Goal: Task Accomplishment & Management: Complete application form

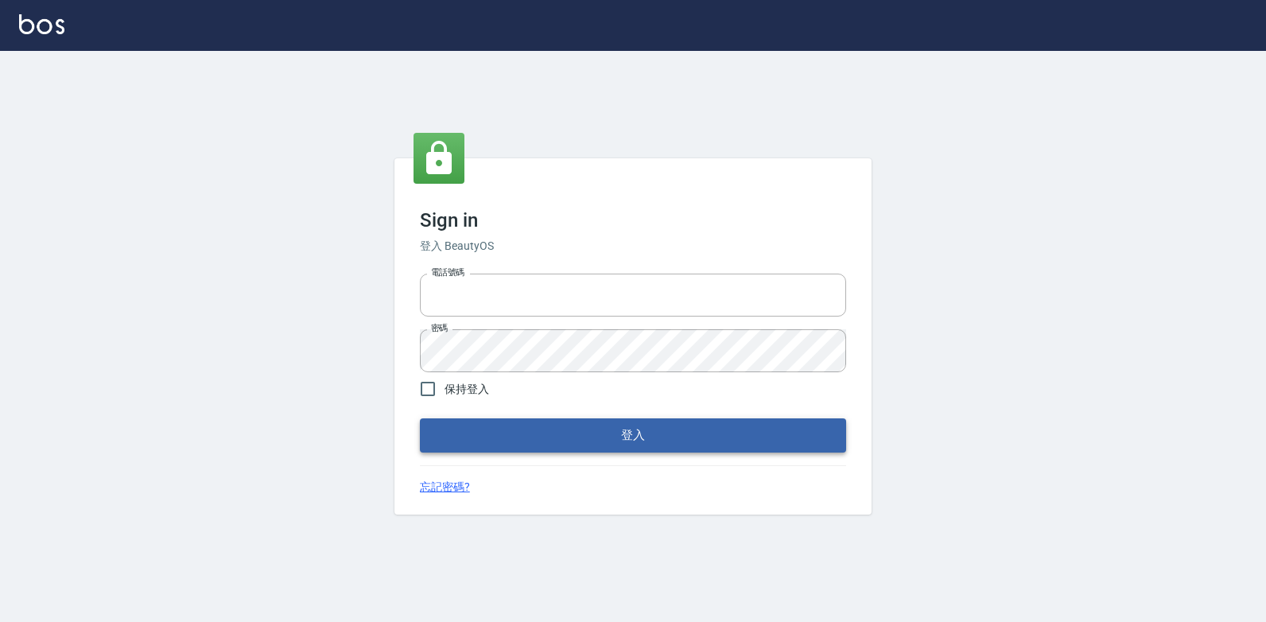
type input "047265856"
click at [649, 438] on button "登入" at bounding box center [633, 434] width 426 height 33
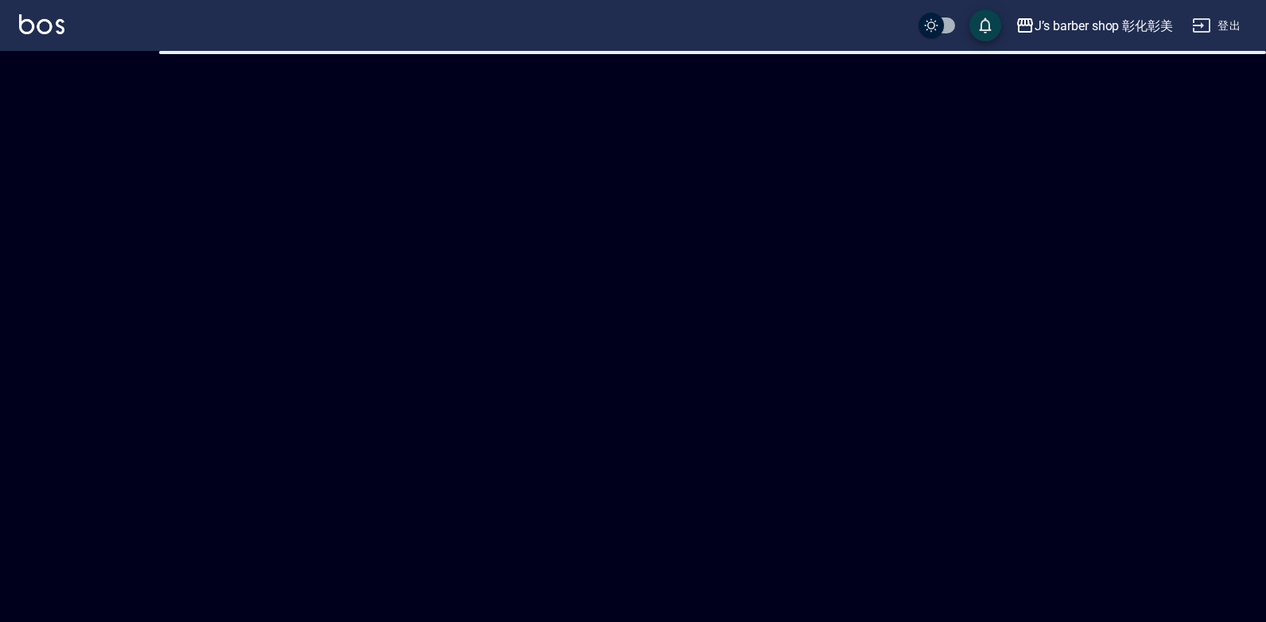
checkbox input "true"
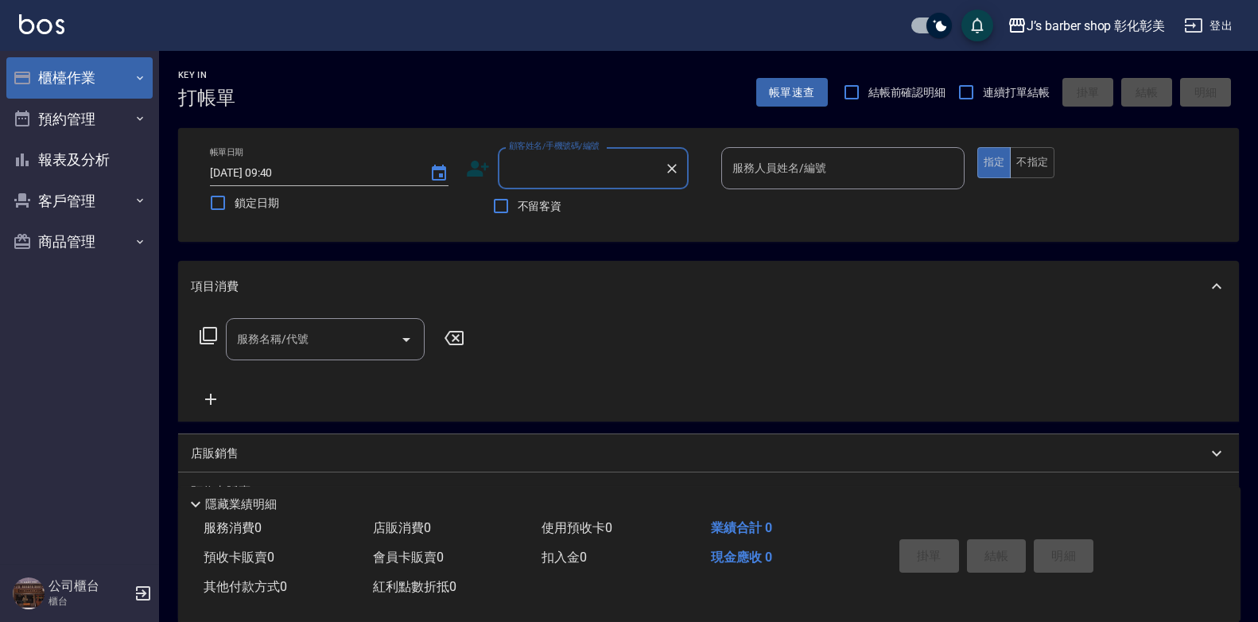
click at [100, 63] on button "櫃檯作業" at bounding box center [79, 77] width 146 height 41
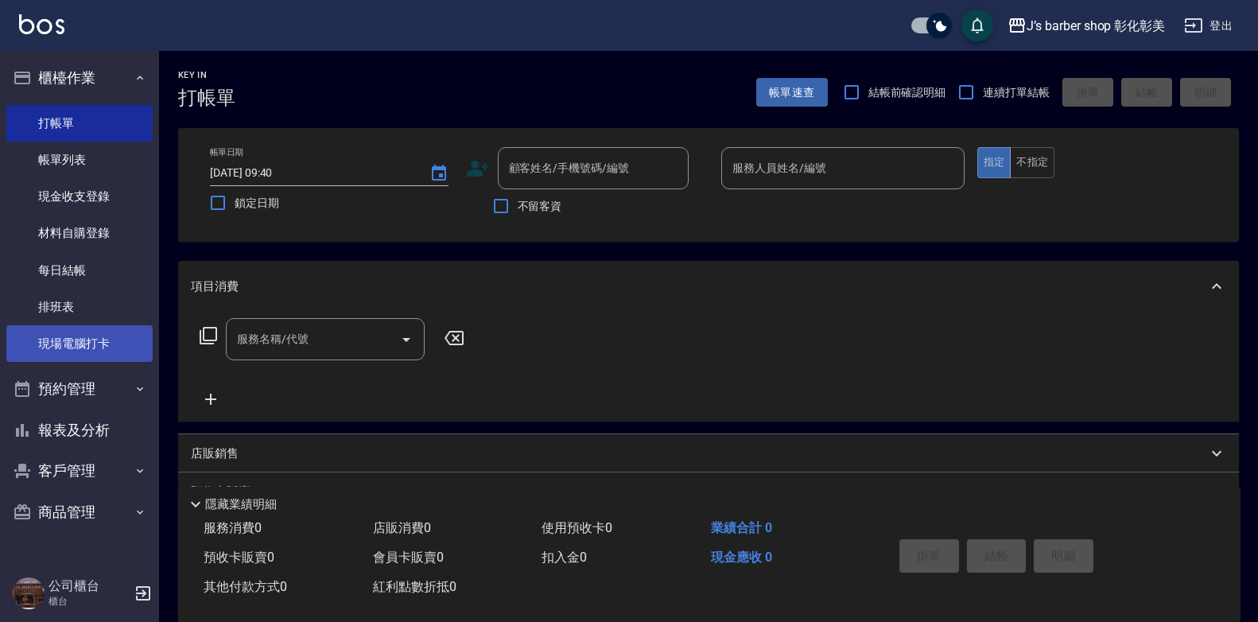
click at [115, 344] on link "現場電腦打卡" at bounding box center [79, 343] width 146 height 37
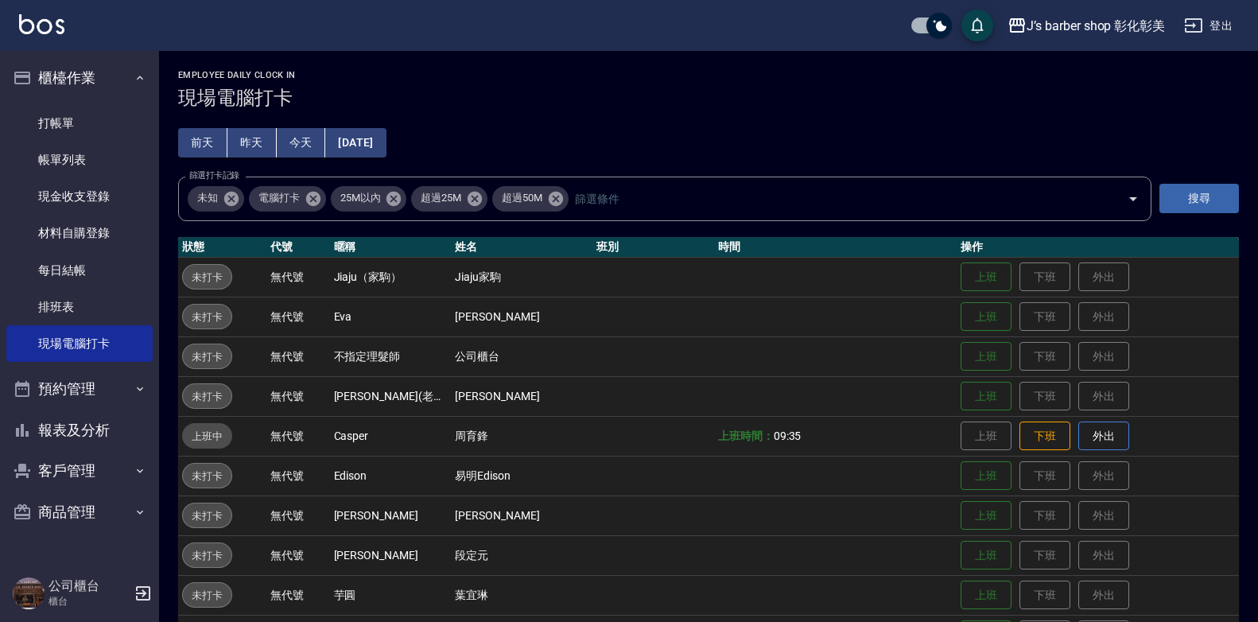
click at [309, 146] on button "今天" at bounding box center [301, 142] width 49 height 29
click at [46, 382] on button "預約管理" at bounding box center [79, 388] width 146 height 41
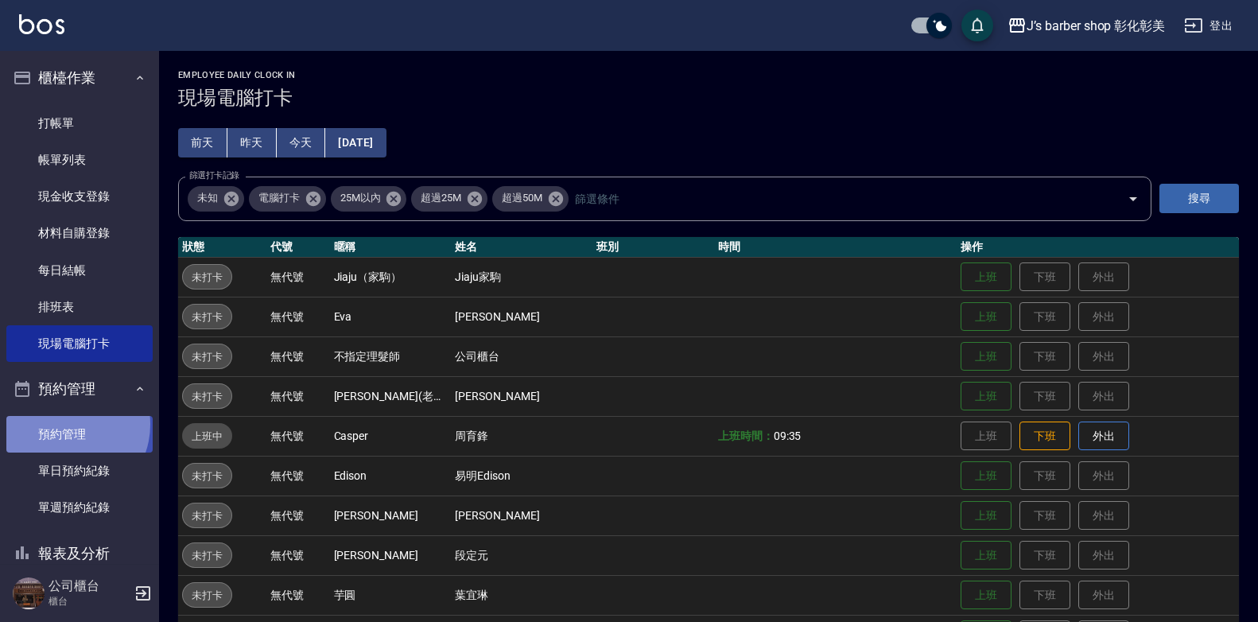
click at [66, 425] on link "預約管理" at bounding box center [79, 434] width 146 height 37
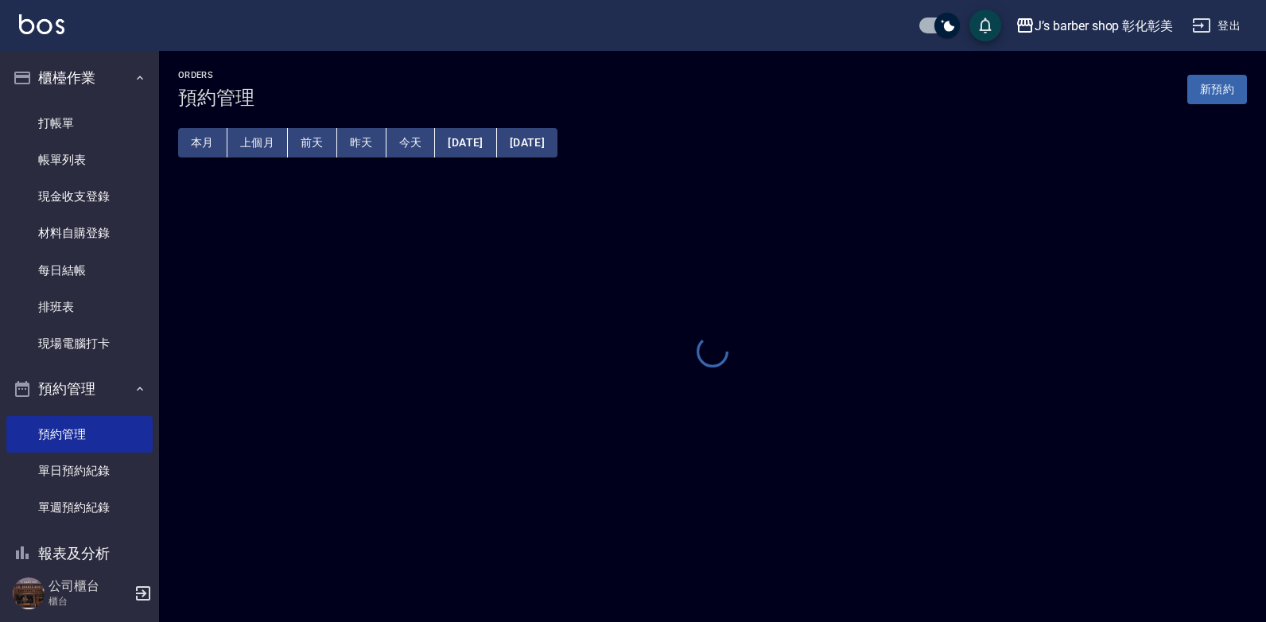
click at [398, 139] on button "今天" at bounding box center [410, 142] width 49 height 29
click at [398, 138] on button "今天" at bounding box center [410, 142] width 49 height 29
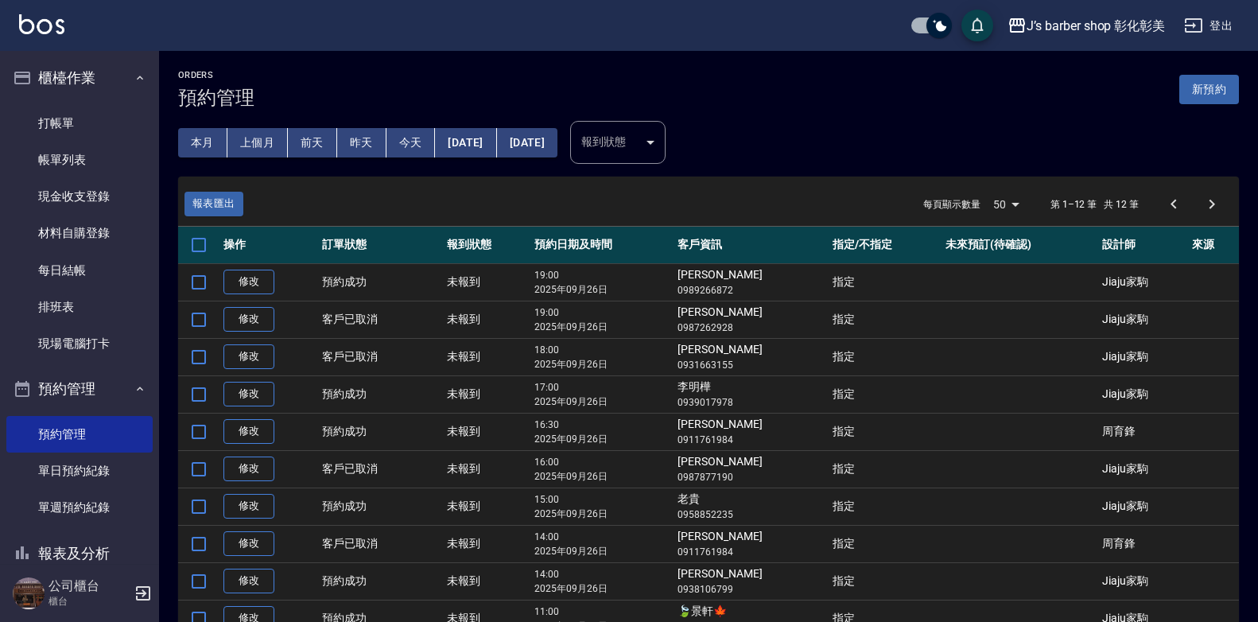
click at [406, 130] on button "今天" at bounding box center [410, 142] width 49 height 29
click at [404, 134] on button "今天" at bounding box center [410, 142] width 49 height 29
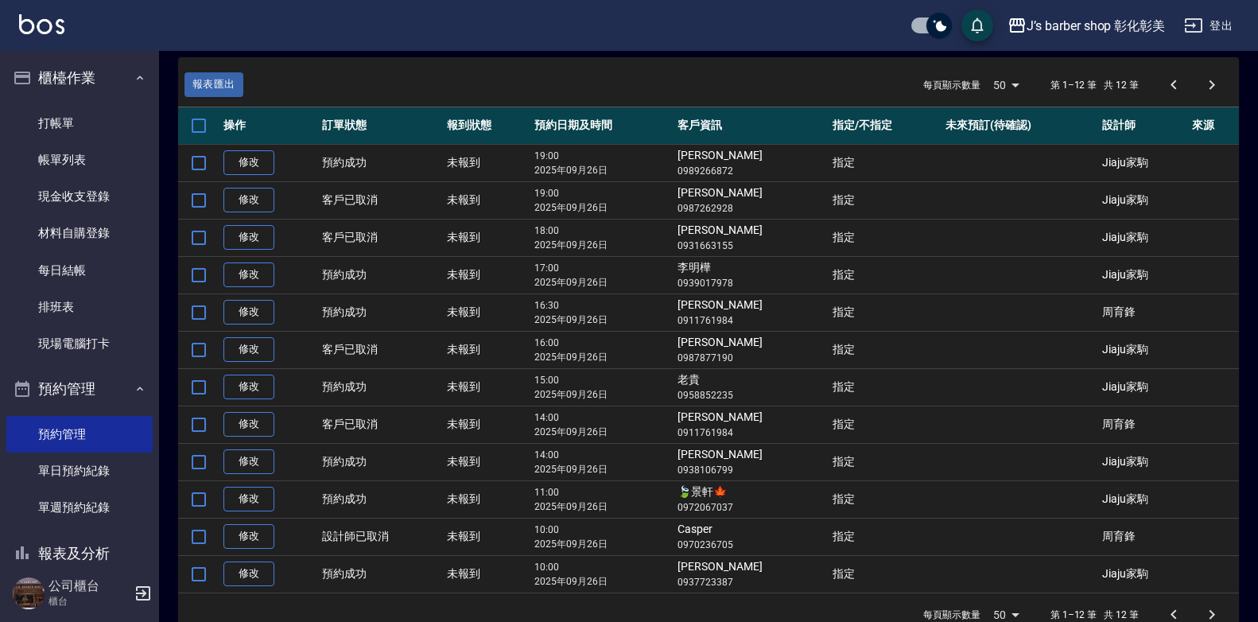
scroll to position [153, 0]
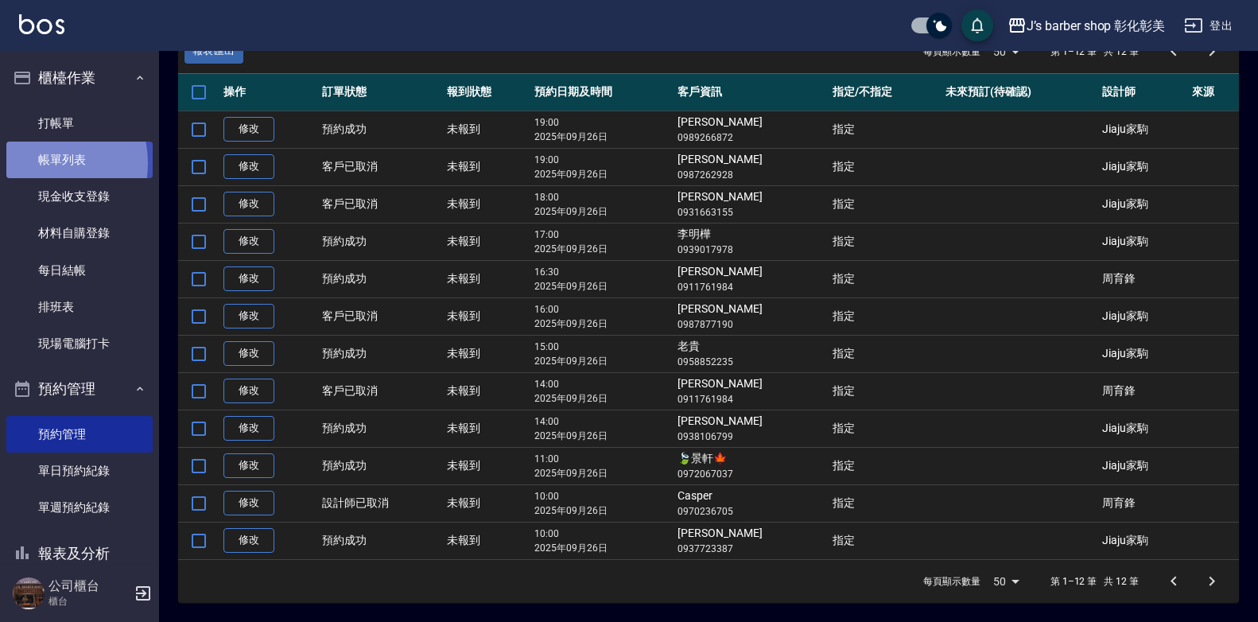
click at [36, 163] on link "帳單列表" at bounding box center [79, 160] width 146 height 37
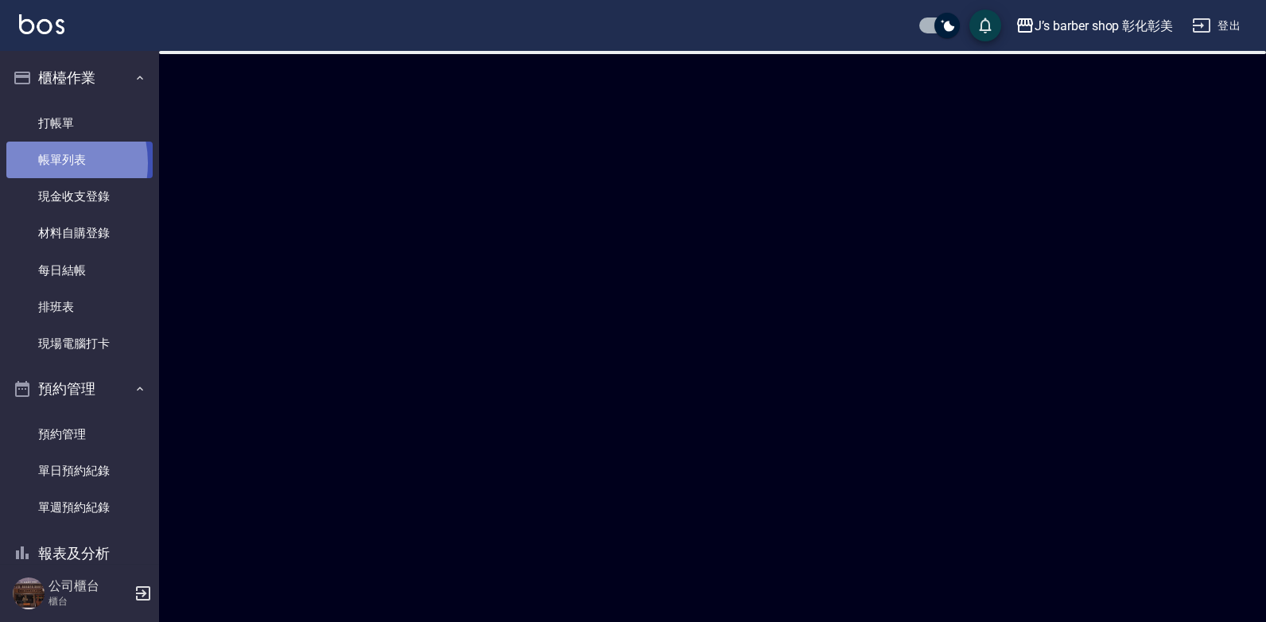
click at [36, 163] on link "帳單列表" at bounding box center [79, 160] width 146 height 37
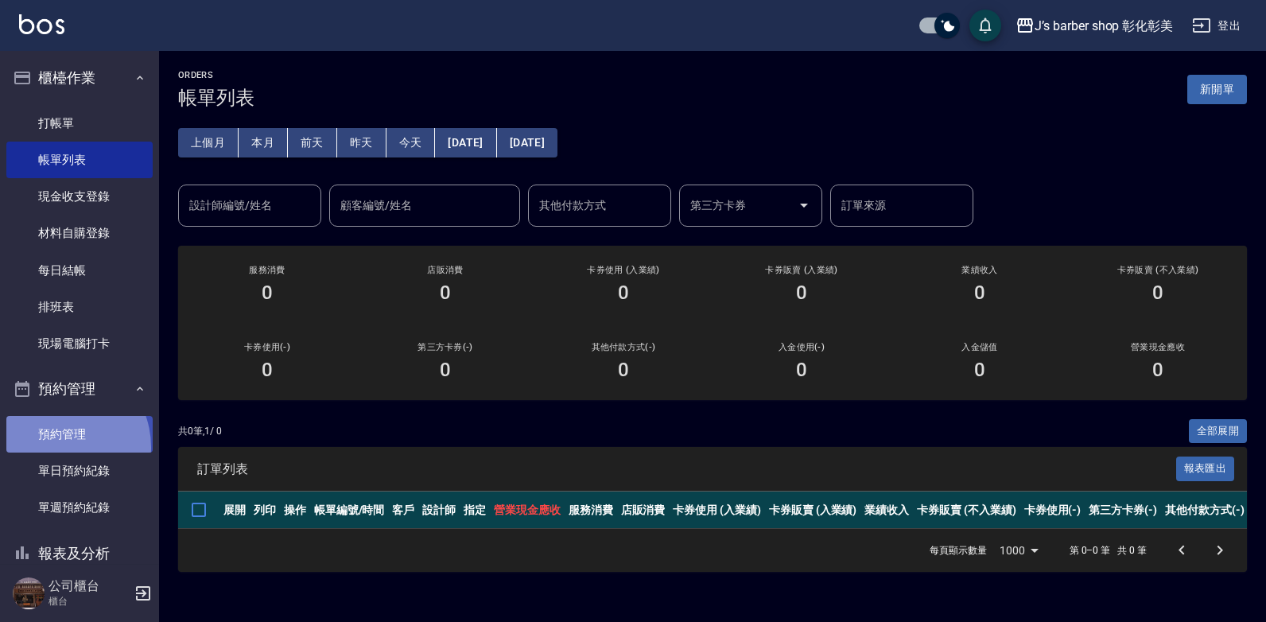
click at [56, 448] on link "預約管理" at bounding box center [79, 434] width 146 height 37
click at [57, 448] on link "預約管理" at bounding box center [79, 434] width 146 height 37
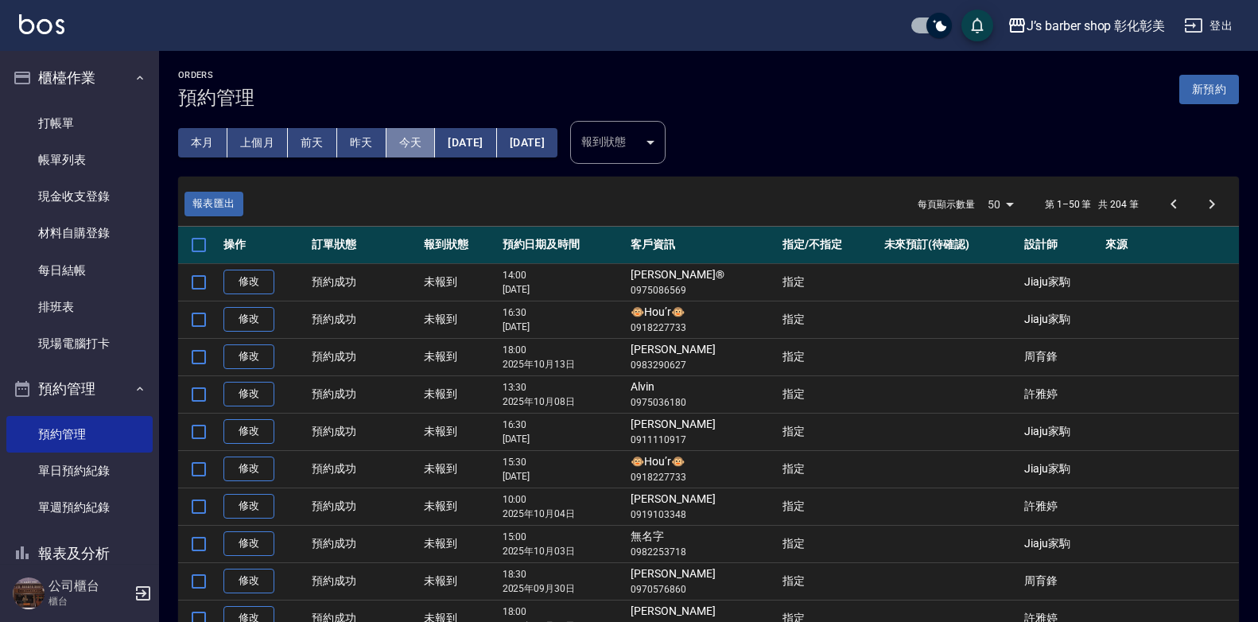
click at [416, 142] on button "今天" at bounding box center [410, 142] width 49 height 29
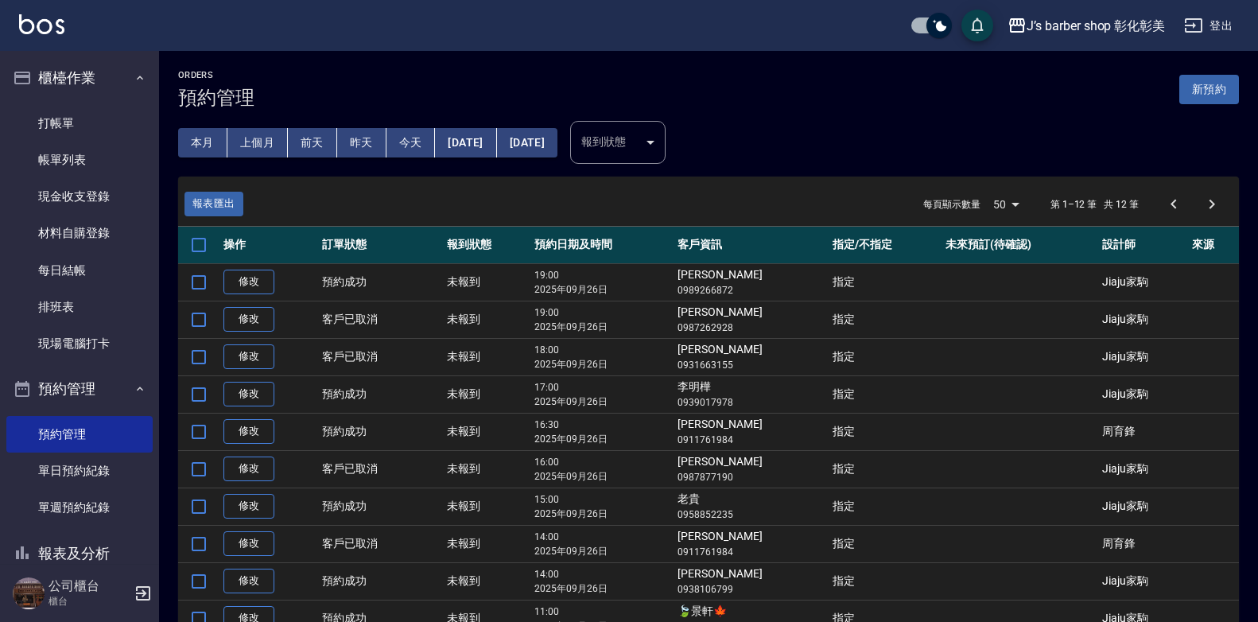
click at [444, 138] on button "[DATE]" at bounding box center [465, 142] width 61 height 29
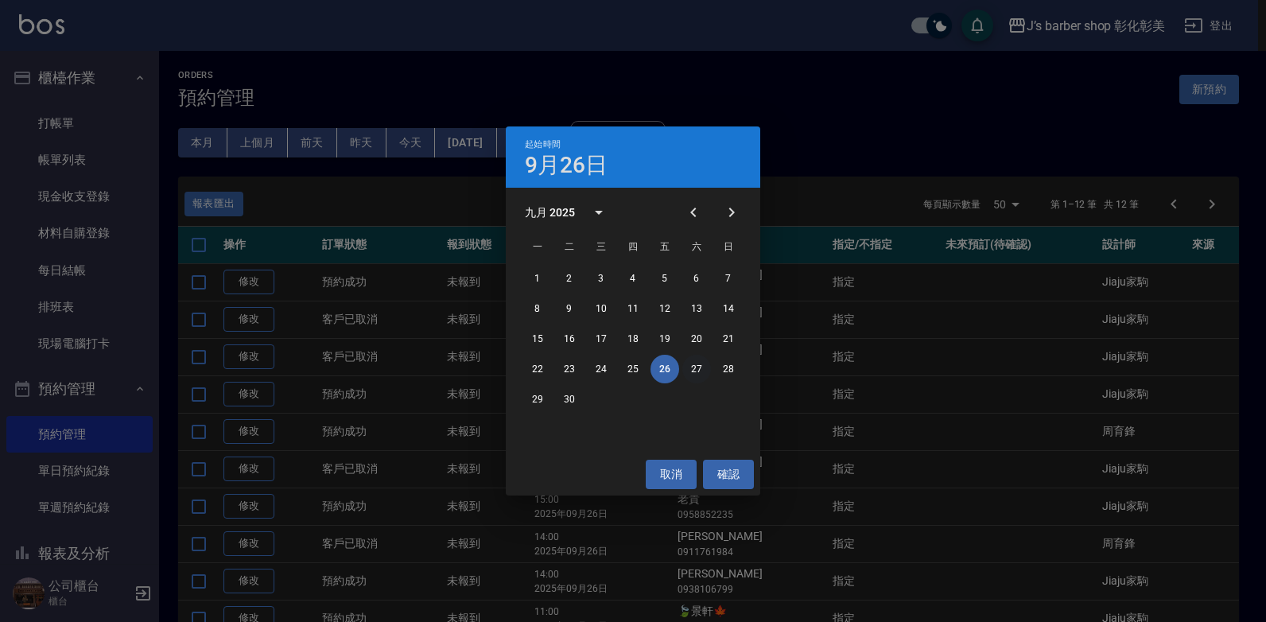
click at [700, 371] on button "27" at bounding box center [696, 369] width 29 height 29
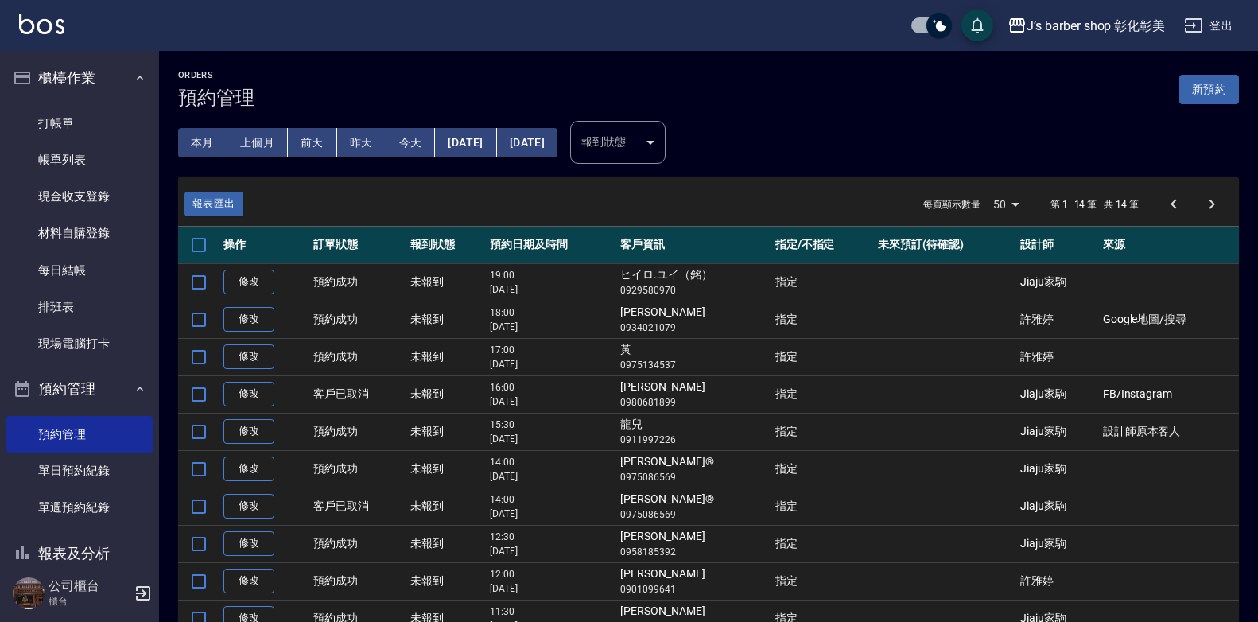
click at [496, 142] on button "[DATE]" at bounding box center [465, 142] width 61 height 29
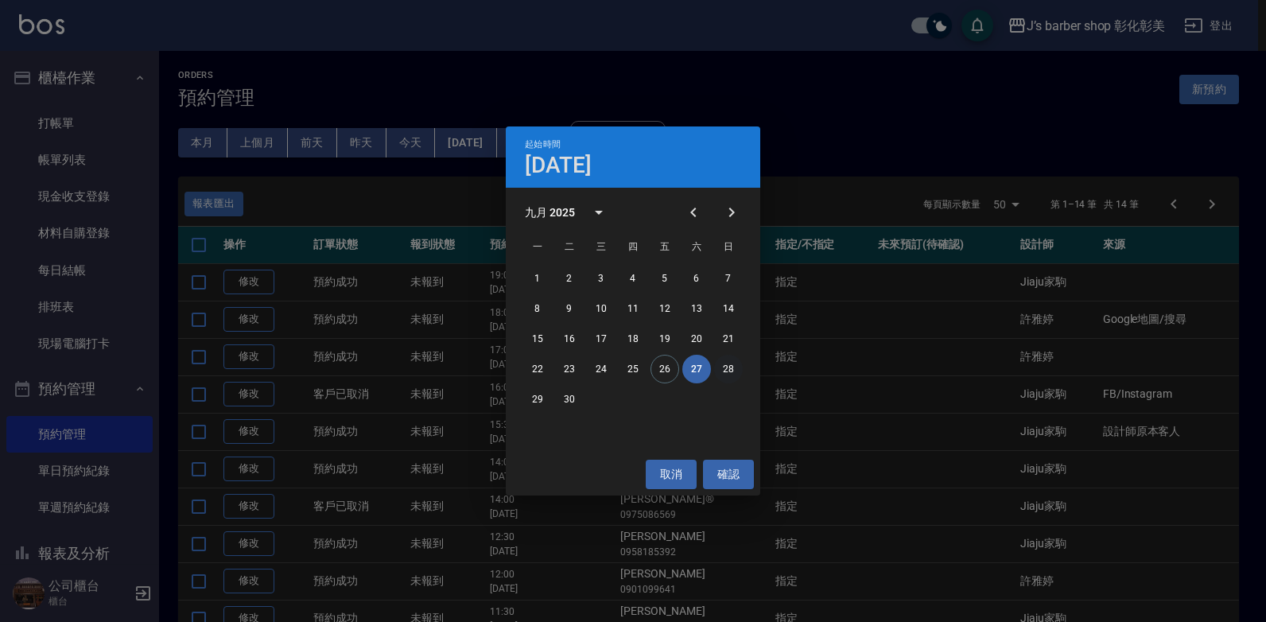
click at [732, 367] on button "28" at bounding box center [728, 369] width 29 height 29
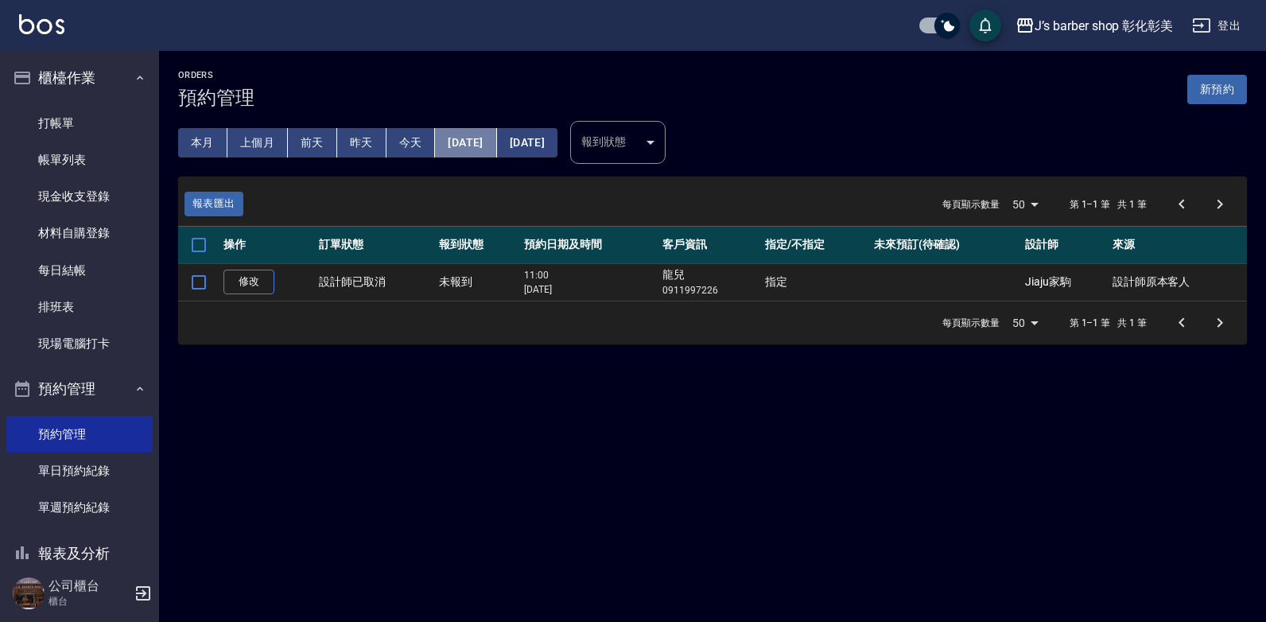
click at [476, 139] on button "[DATE]" at bounding box center [465, 142] width 61 height 29
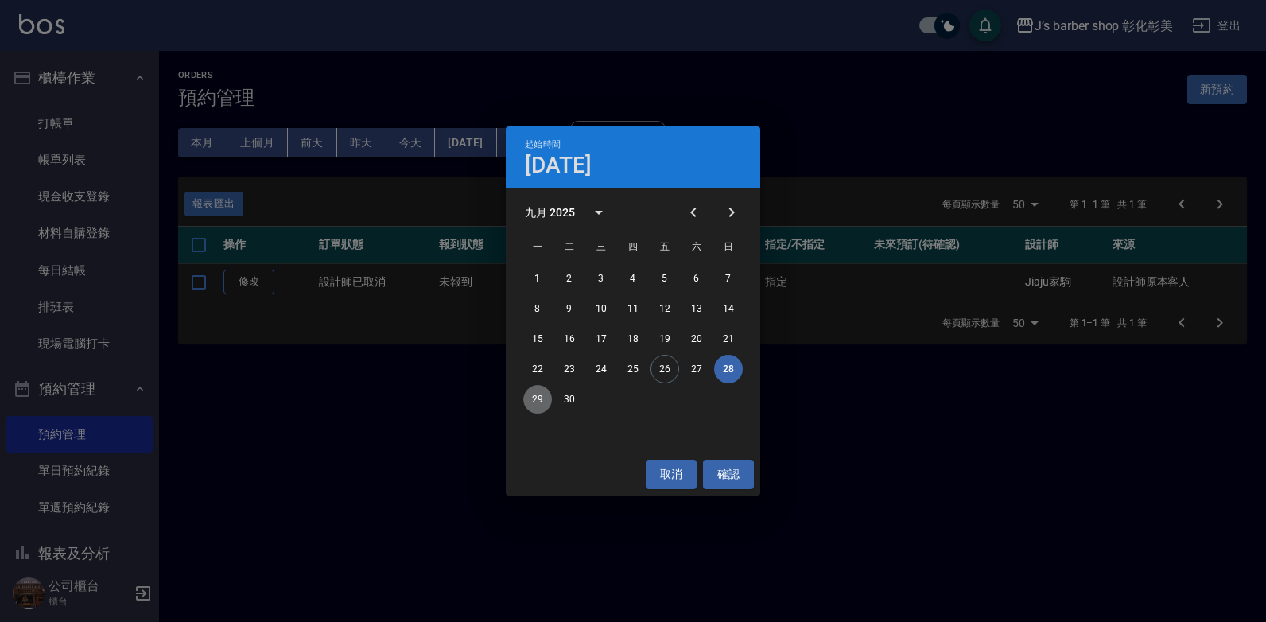
click at [534, 397] on button "29" at bounding box center [537, 399] width 29 height 29
click at [534, 397] on div "Orders 預約管理 新預約 本月 上個月 [DATE] [DATE] [DATE] [DATE] [DATE] 報到狀態 ​ 報到狀態 報表匯出 每頁顯示…" at bounding box center [633, 311] width 1266 height 622
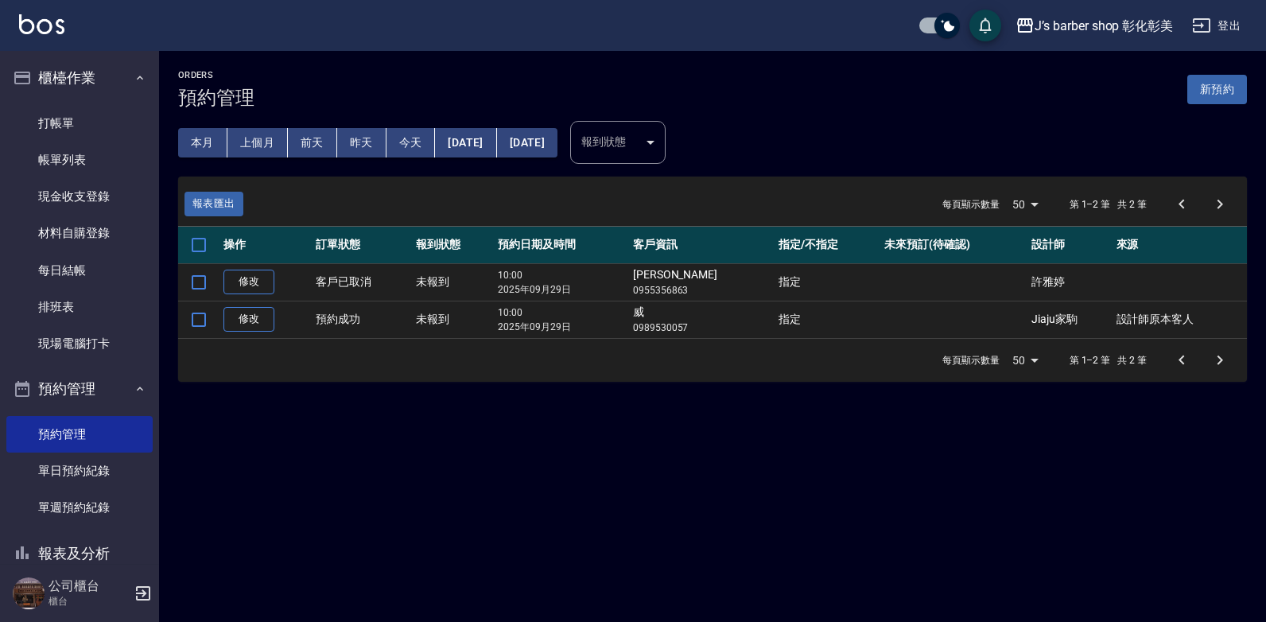
click at [468, 138] on button "[DATE]" at bounding box center [465, 142] width 61 height 29
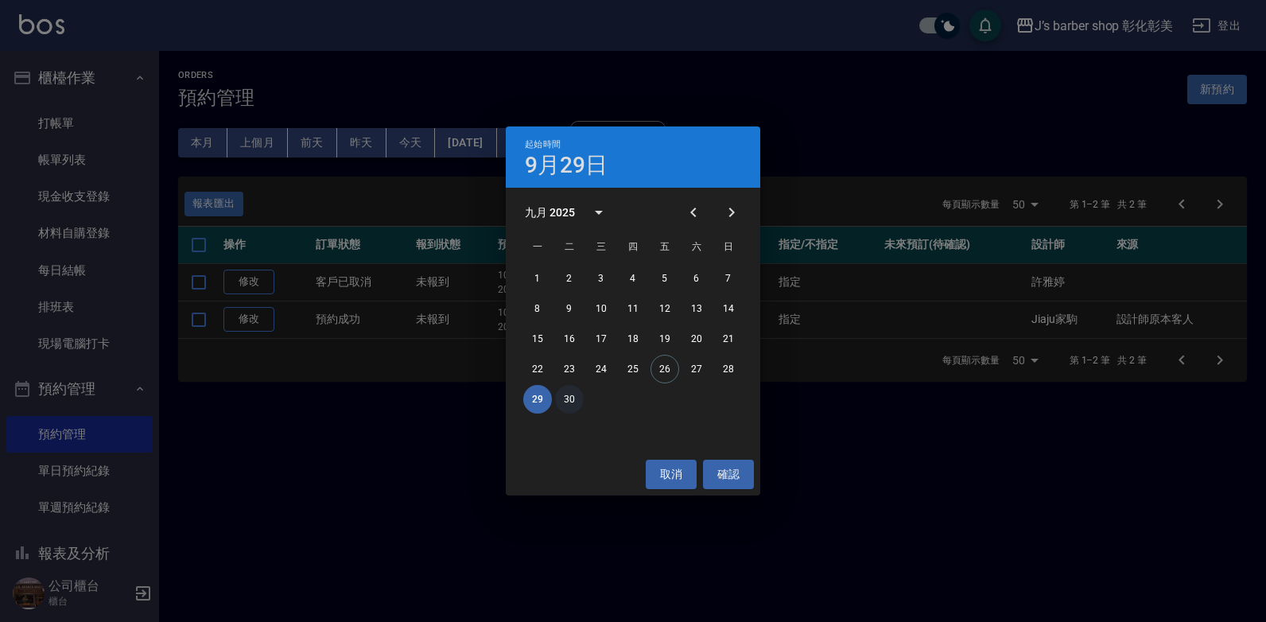
click at [569, 394] on button "30" at bounding box center [569, 399] width 29 height 29
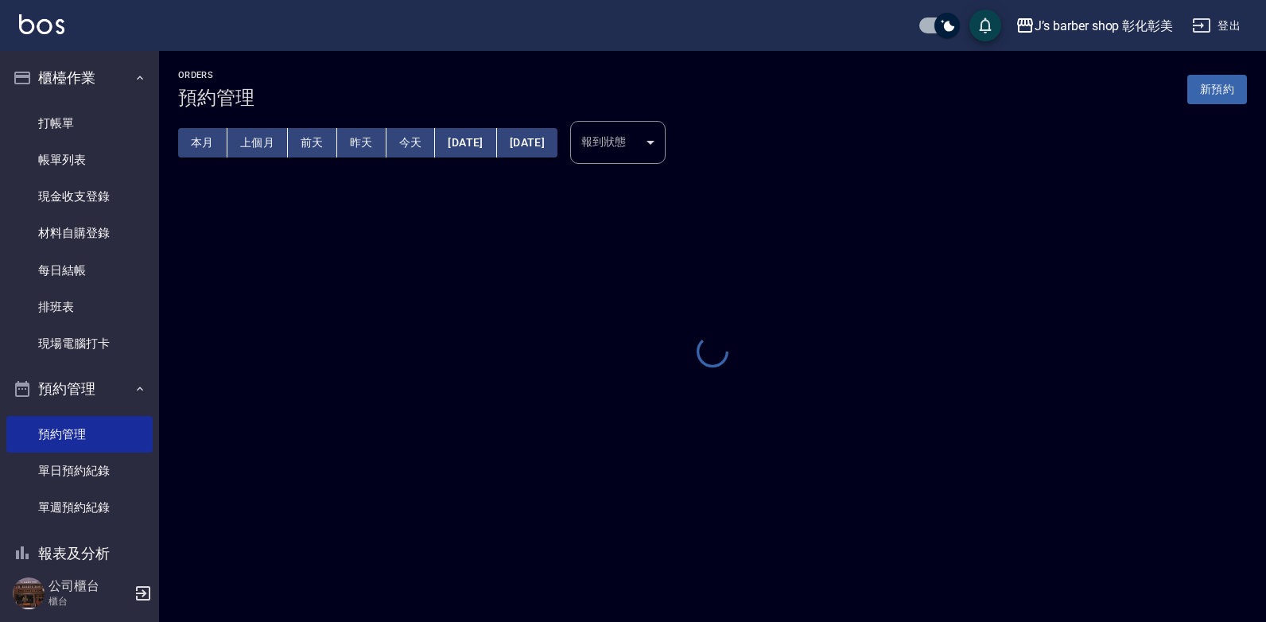
click at [570, 398] on div "Orders 預約管理 新預約 本月 上個月 [DATE] [DATE] [DATE] [DATE] [DATE] 報到狀態 ​ 報到狀態" at bounding box center [633, 311] width 1266 height 622
click at [465, 142] on button "[DATE]" at bounding box center [465, 142] width 61 height 29
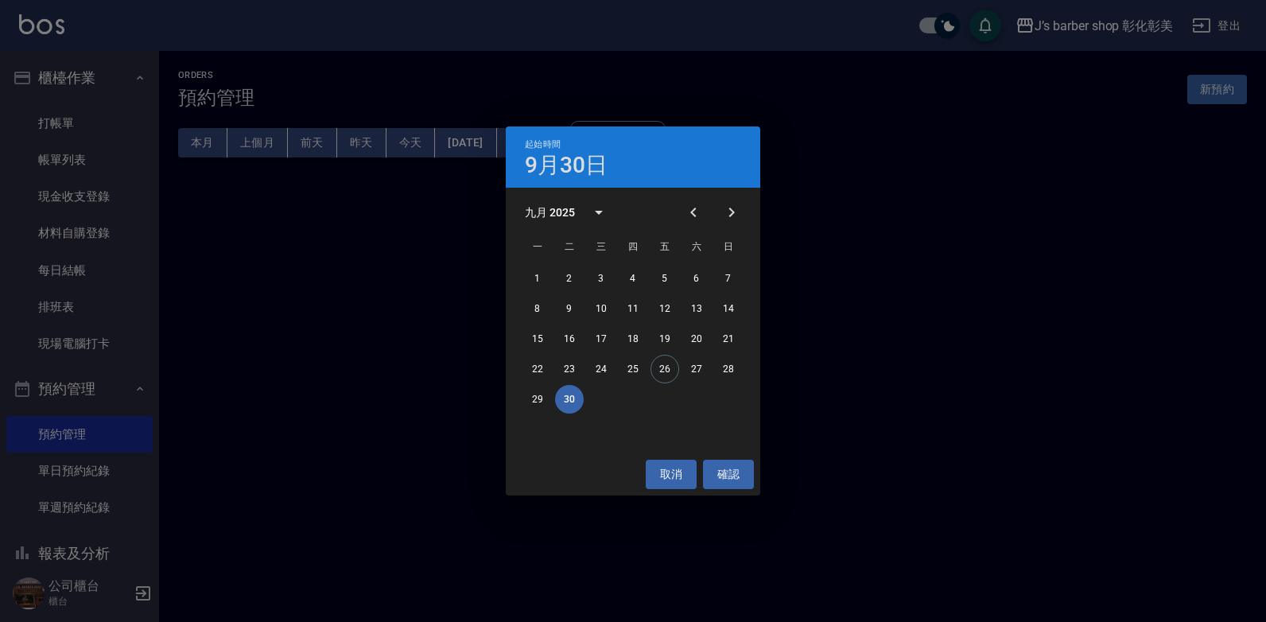
click at [563, 394] on button "30" at bounding box center [569, 399] width 29 height 29
click at [723, 470] on button "確認" at bounding box center [728, 474] width 51 height 29
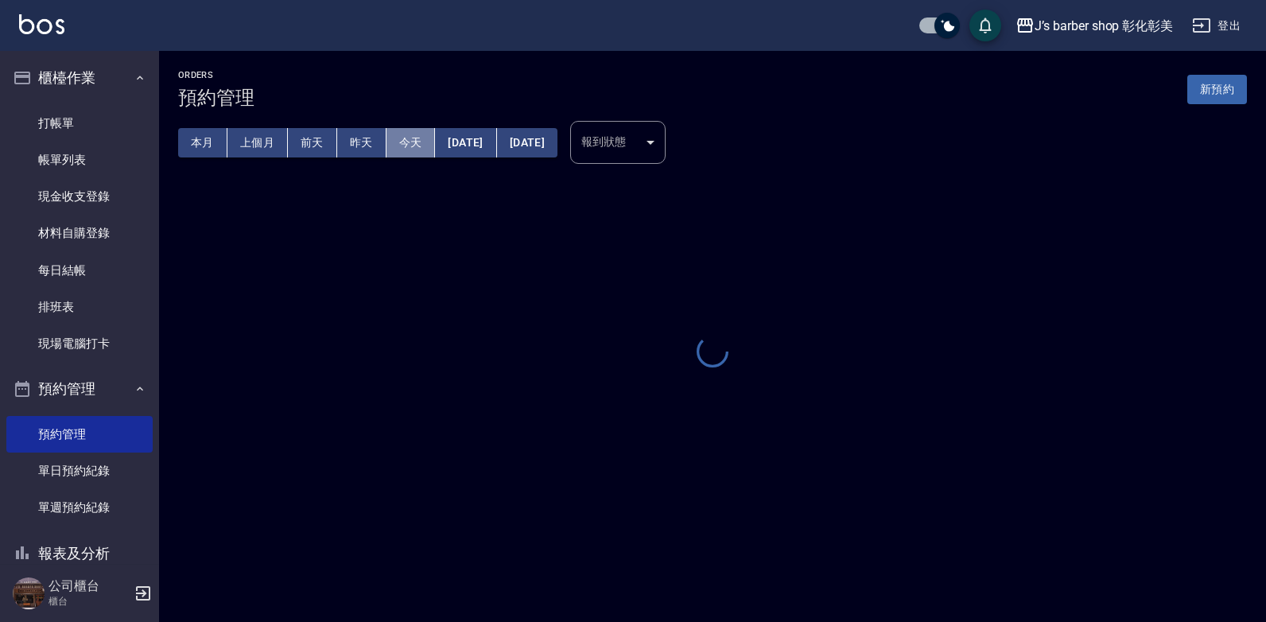
click at [391, 138] on button "今天" at bounding box center [410, 142] width 49 height 29
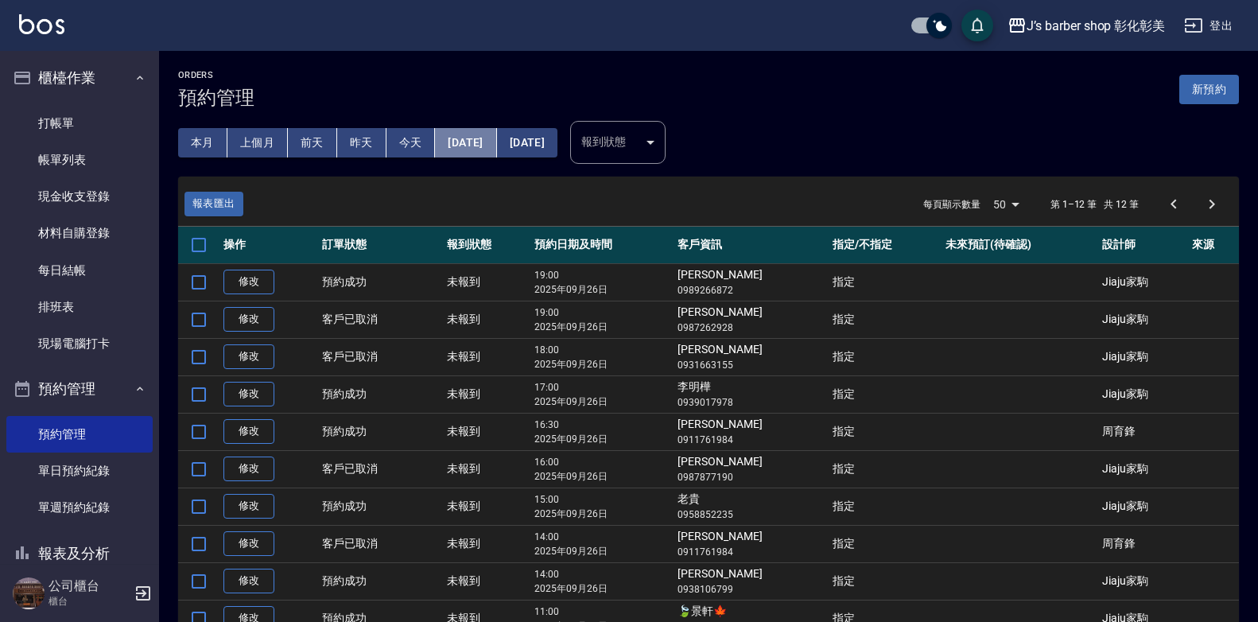
click at [473, 137] on button "[DATE]" at bounding box center [465, 142] width 61 height 29
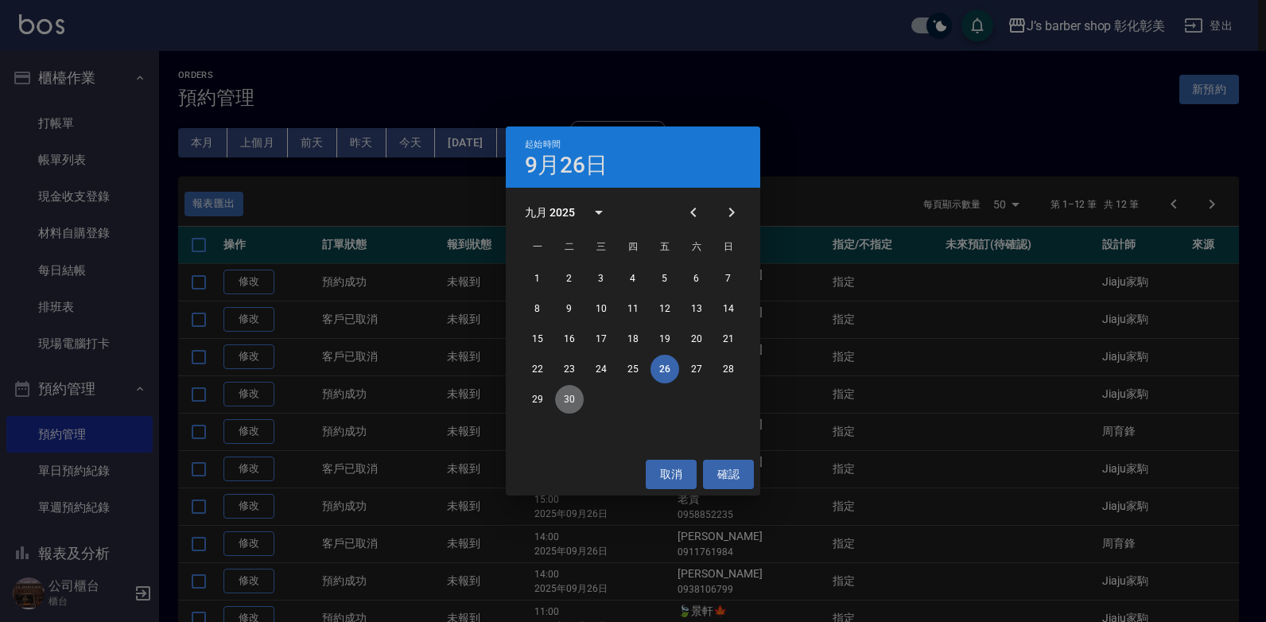
click at [567, 399] on button "30" at bounding box center [569, 399] width 29 height 29
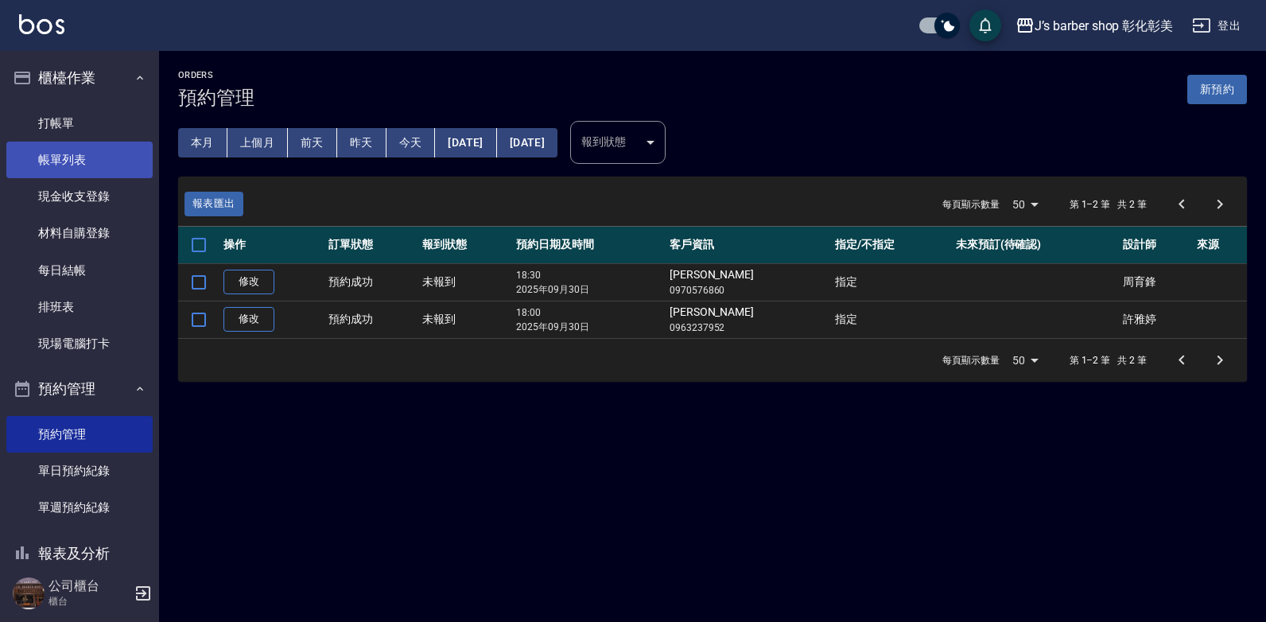
click at [95, 153] on link "帳單列表" at bounding box center [79, 160] width 146 height 37
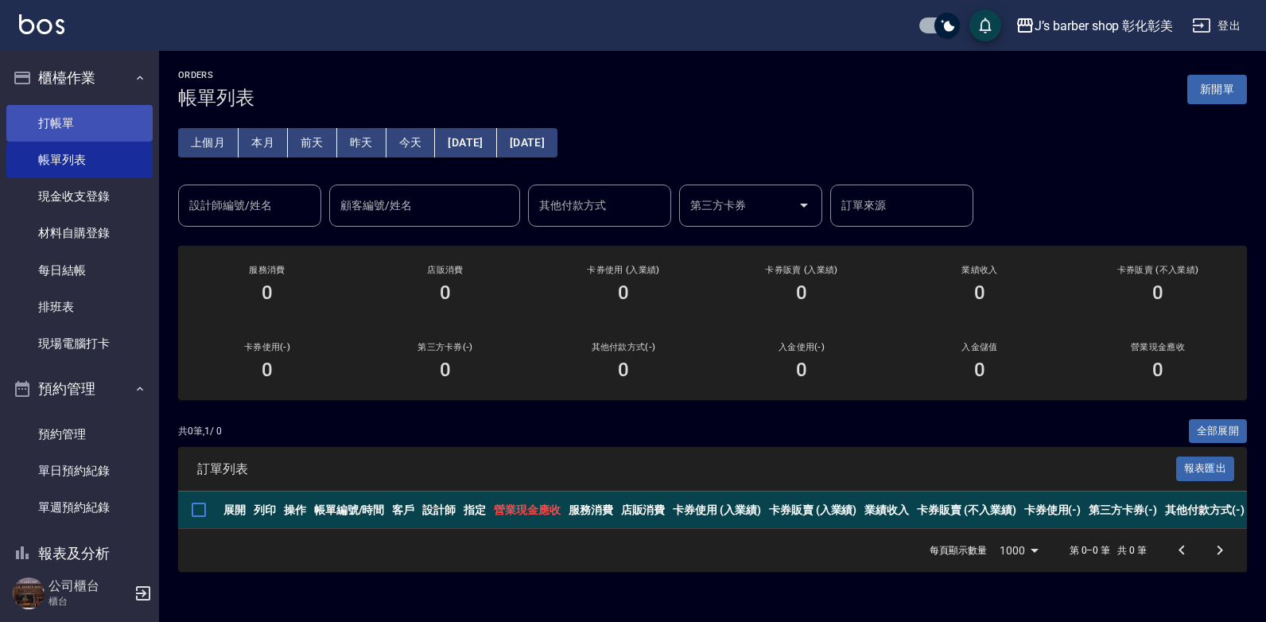
click at [61, 123] on link "打帳單" at bounding box center [79, 123] width 146 height 37
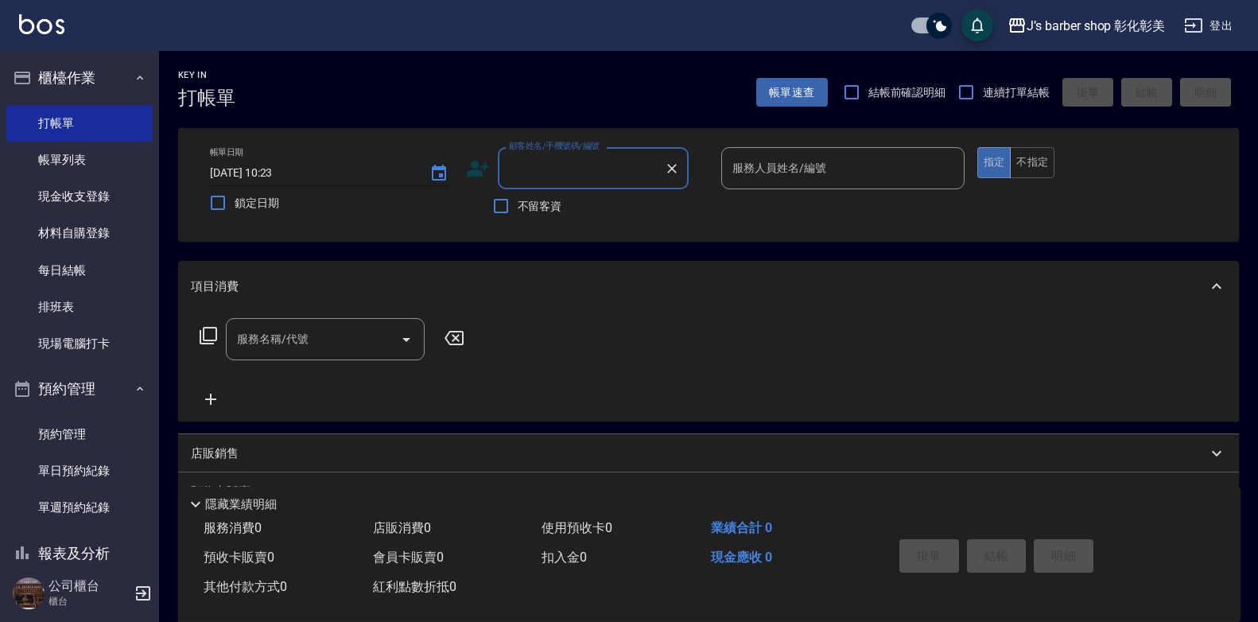
click at [299, 170] on input "[DATE] 10:23" at bounding box center [312, 173] width 204 height 26
click at [293, 170] on input "[DATE] 10:23" at bounding box center [312, 173] width 204 height 26
type input "[DATE] 10:00"
click at [553, 163] on div "顧客姓名/手機號碼/編號 顧客姓名/手機號碼/編號" at bounding box center [593, 168] width 191 height 42
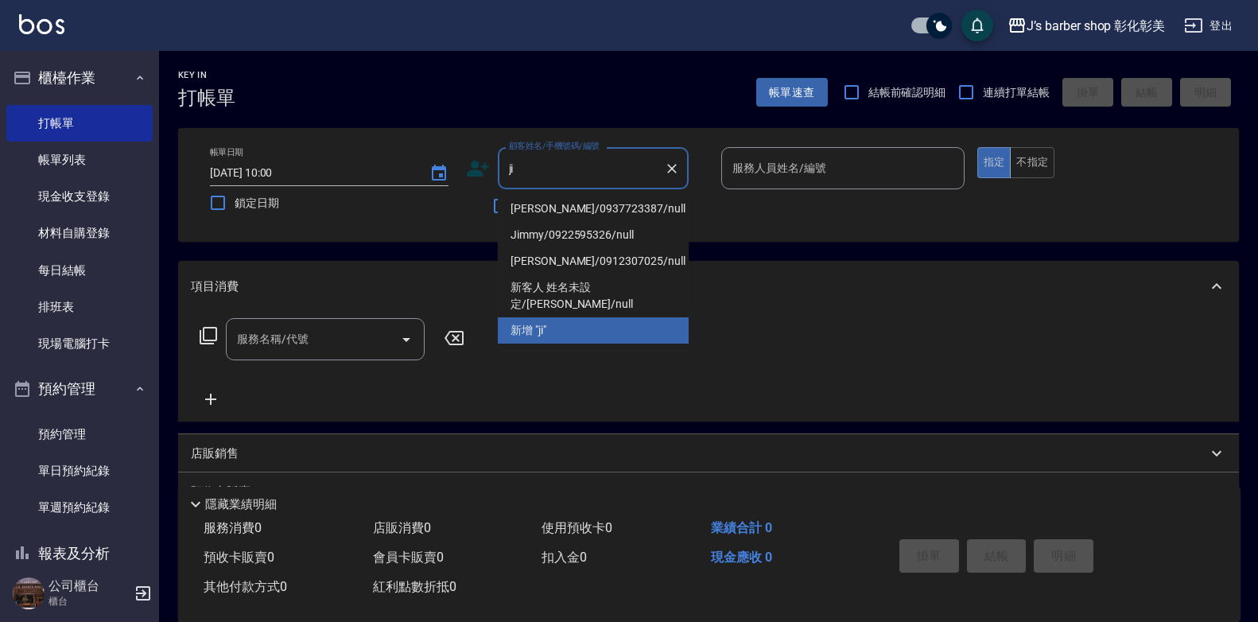
click at [553, 212] on li "[PERSON_NAME]/0937723387/null" at bounding box center [593, 209] width 191 height 26
type input "ji"
click at [553, 212] on span "不留客資" at bounding box center [540, 206] width 45 height 17
click at [518, 212] on input "不留客資" at bounding box center [500, 205] width 33 height 33
checkbox input "true"
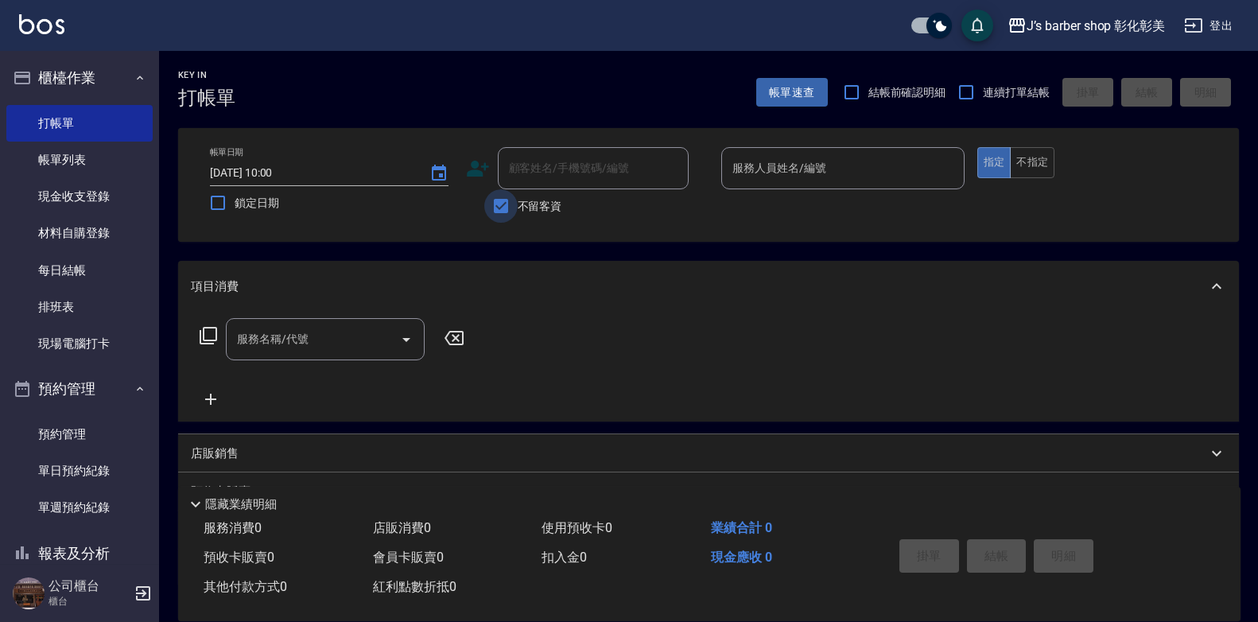
click at [491, 208] on input "不留客資" at bounding box center [500, 205] width 33 height 33
checkbox input "false"
click at [538, 179] on input "顧客姓名/手機號碼/編號" at bounding box center [581, 168] width 153 height 28
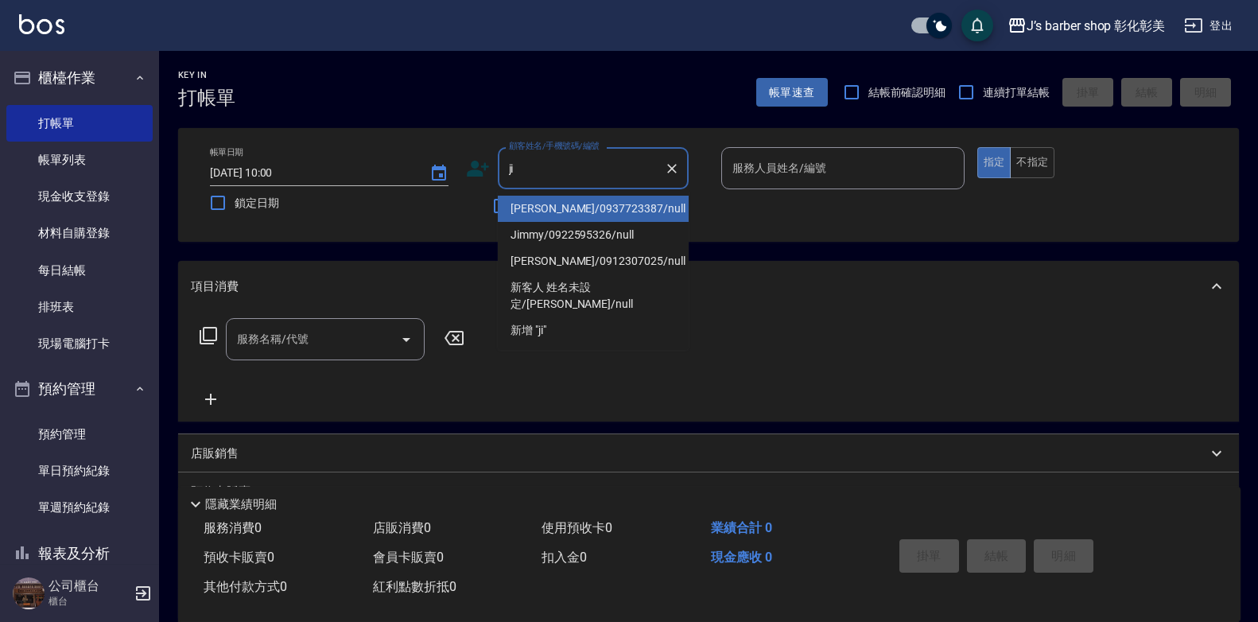
click at [584, 212] on li "[PERSON_NAME]/0937723387/null" at bounding box center [593, 209] width 191 height 26
type input "[PERSON_NAME]/0937723387/null"
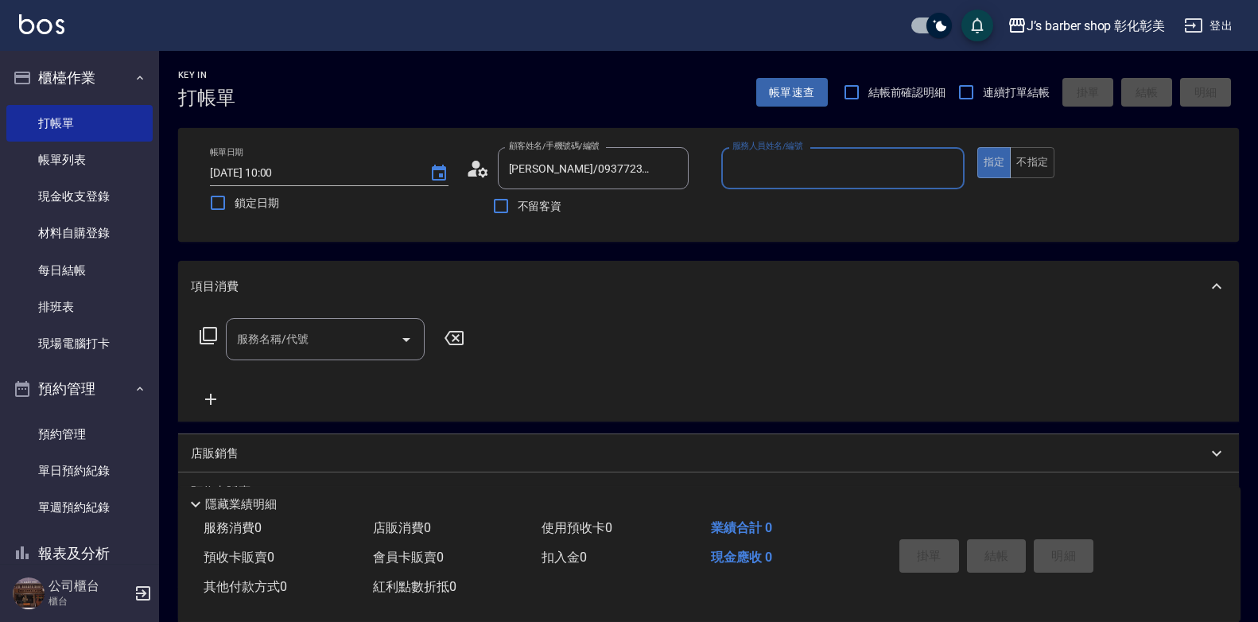
click at [833, 156] on input "服務人員姓名/編號" at bounding box center [842, 168] width 229 height 28
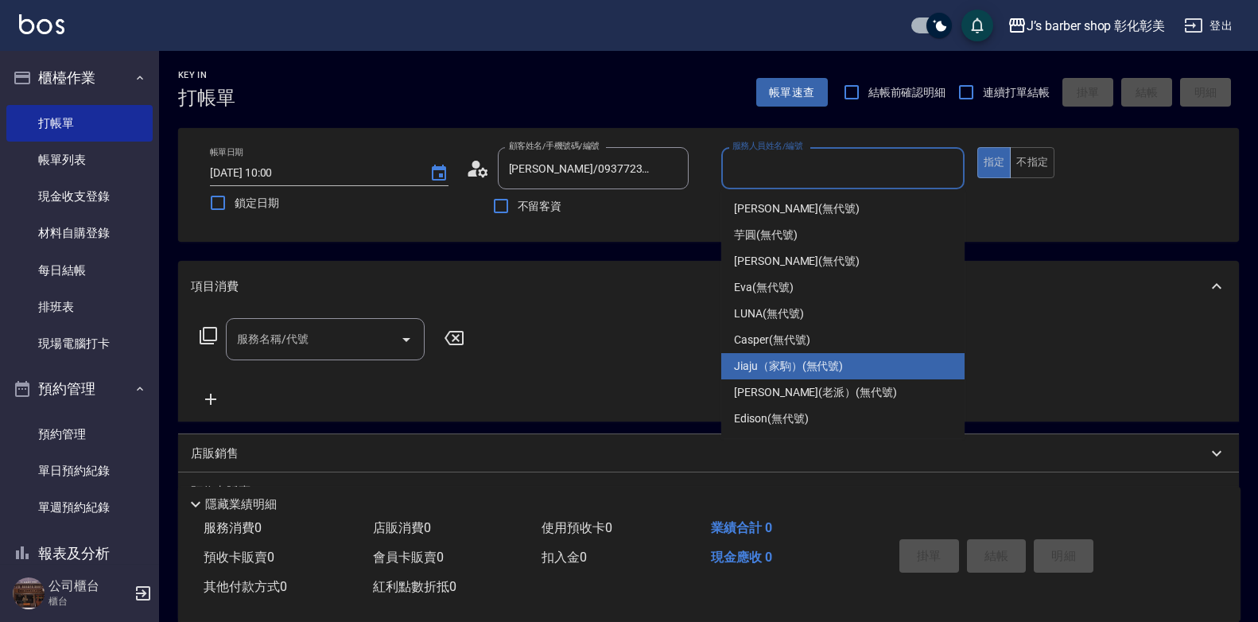
click at [840, 374] on span "Jiaju（家駒） (無代號)" at bounding box center [788, 366] width 109 height 17
type input "Jiaju（家駒）(無代號)"
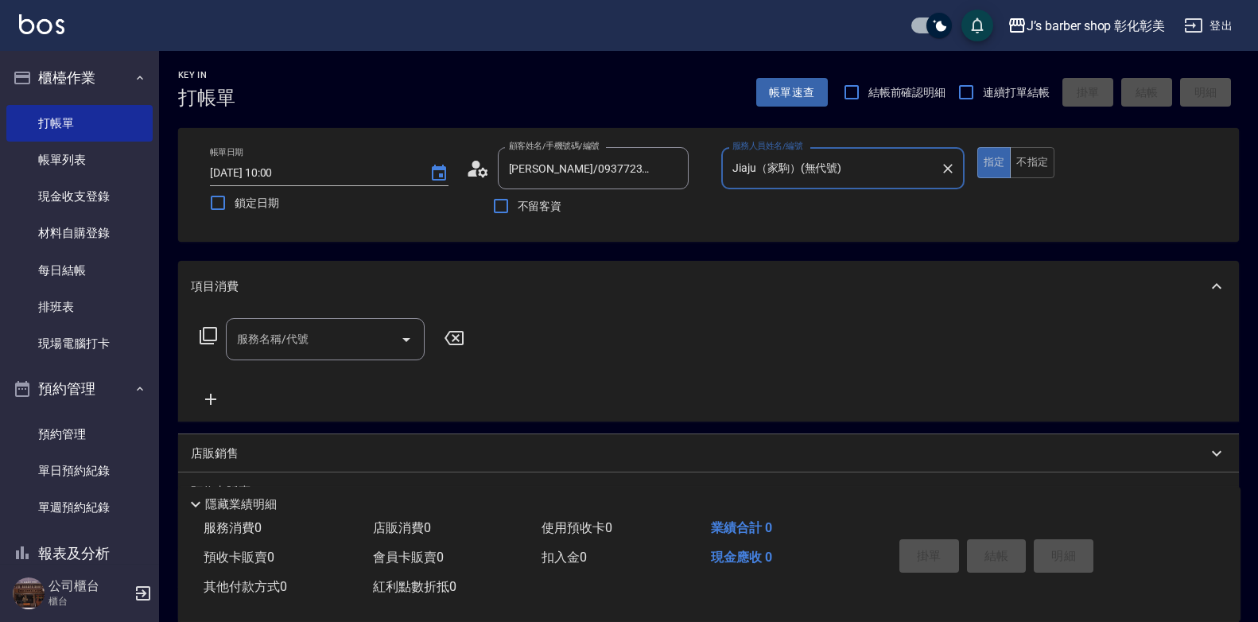
click at [366, 340] on input "服務名稱/代號" at bounding box center [313, 339] width 161 height 28
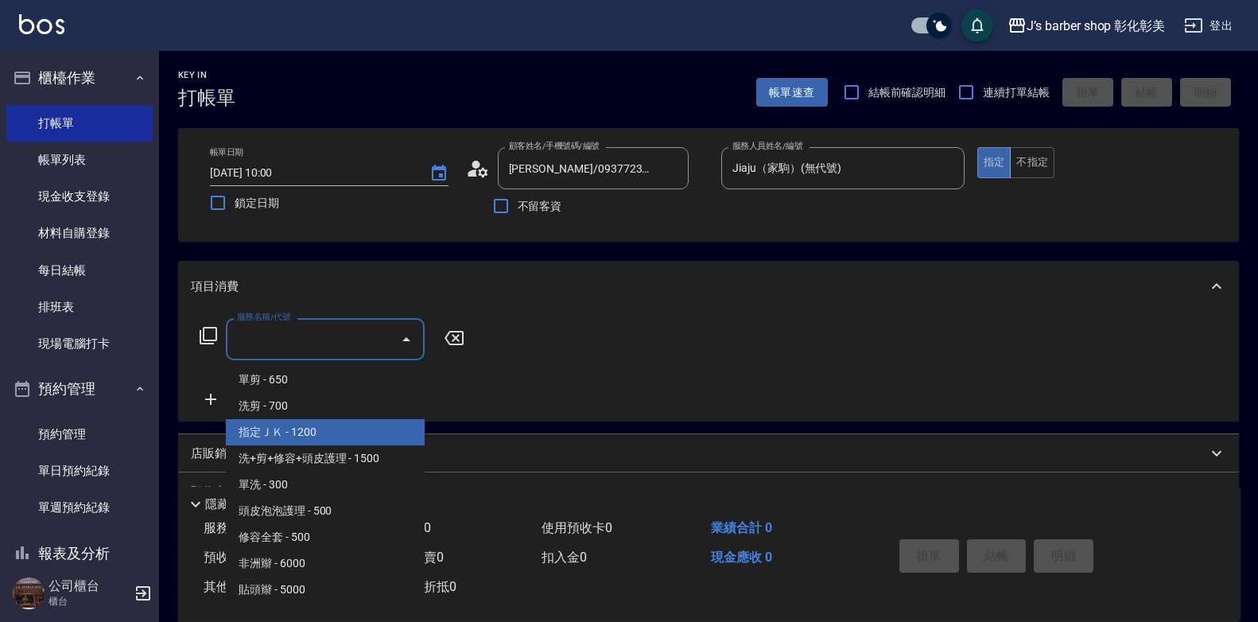
click at [346, 433] on span "指定ＪＫ - 1200" at bounding box center [325, 432] width 199 height 26
type input "指定ＪＫ(102)"
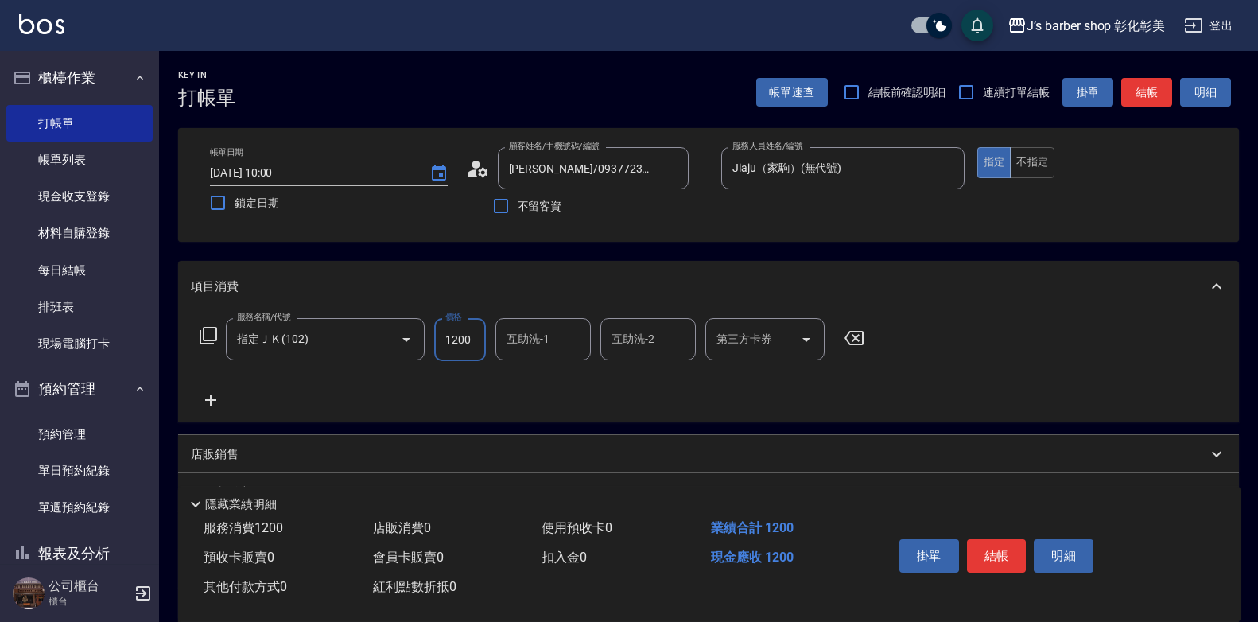
click at [455, 340] on input "1200" at bounding box center [460, 339] width 52 height 43
type input "650"
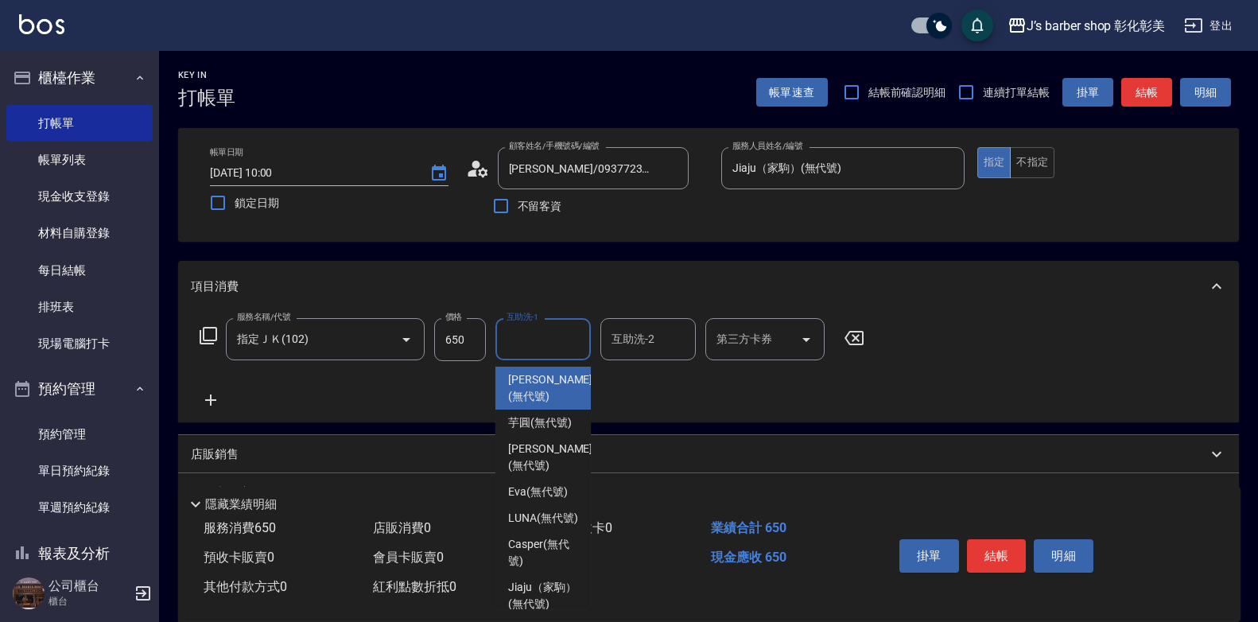
click at [541, 337] on input "互助洗-1" at bounding box center [543, 339] width 81 height 28
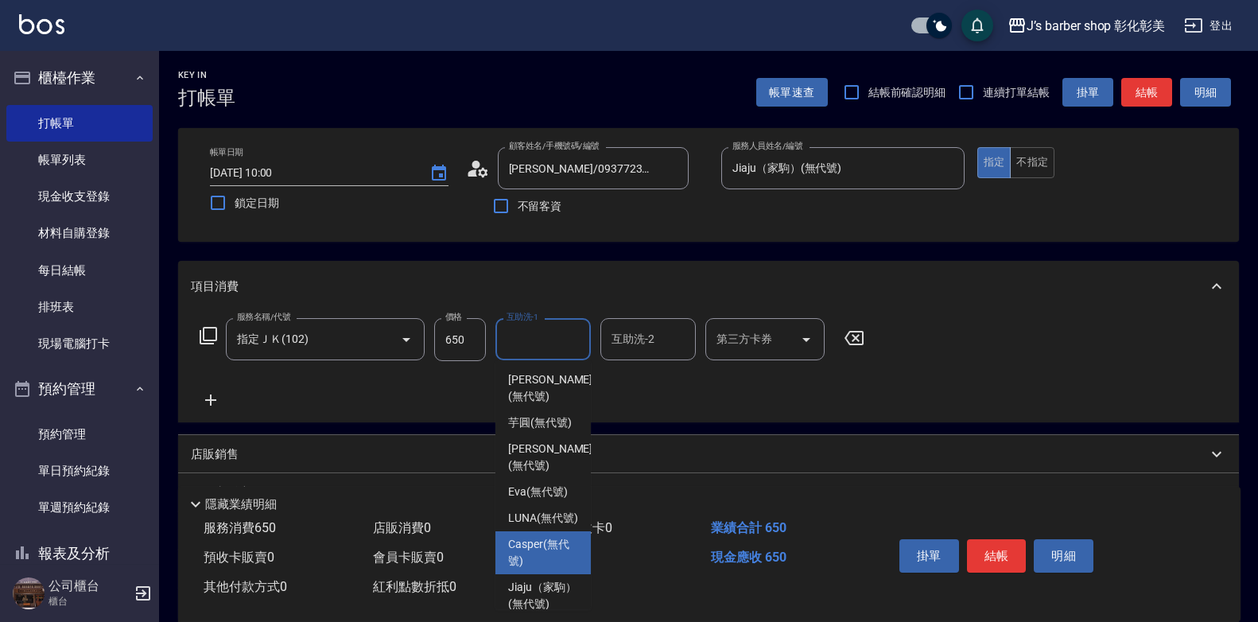
click at [553, 569] on span "Casper (無代號)" at bounding box center [543, 552] width 70 height 33
type input "Casper(無代號)"
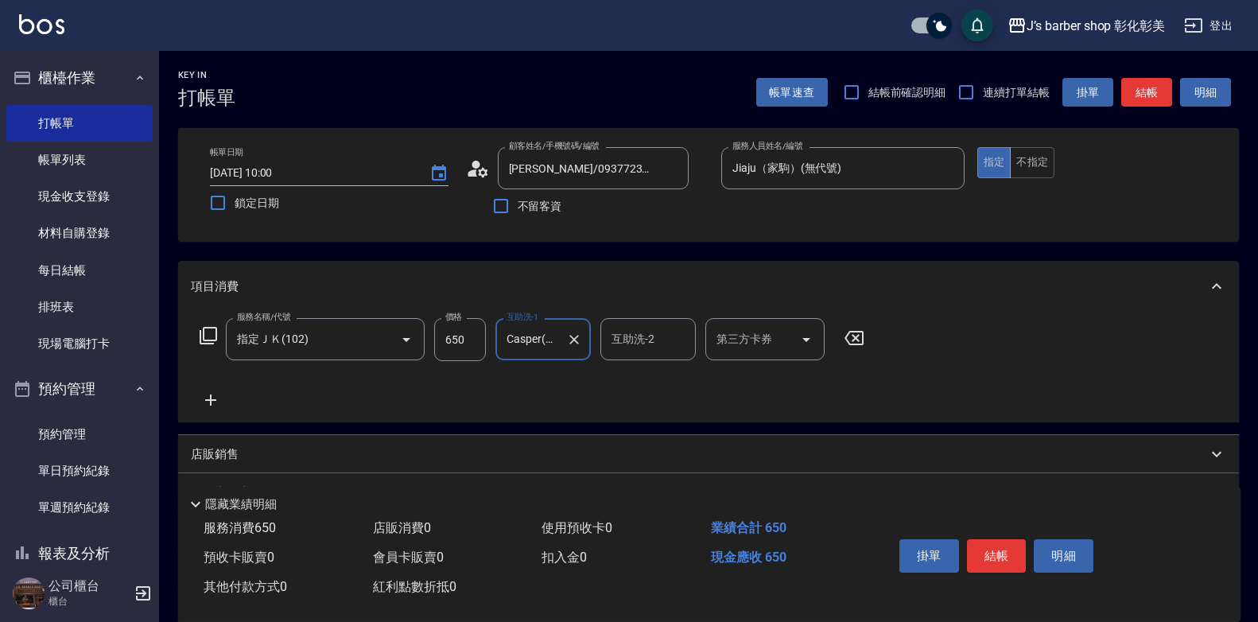
click at [653, 335] on input "互助洗-2" at bounding box center [647, 339] width 81 height 28
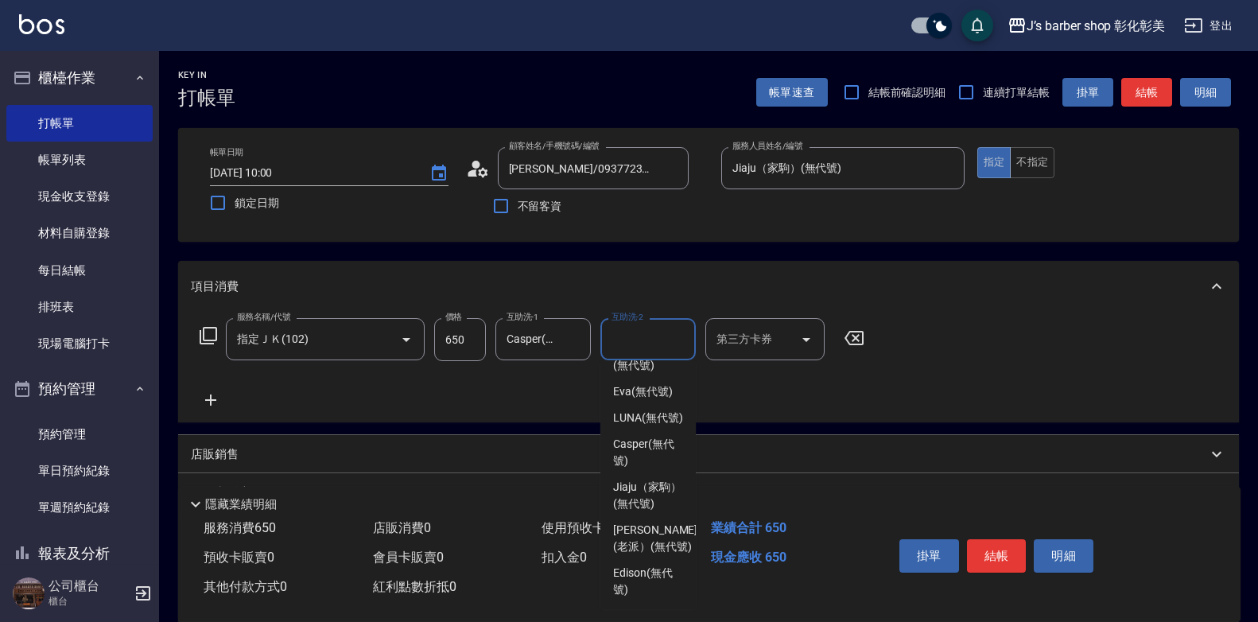
scroll to position [167, 0]
click at [647, 479] on span "Jiaju（家駒） (無代號)" at bounding box center [648, 495] width 70 height 33
type input "Jiaju（家駒）(無代號)"
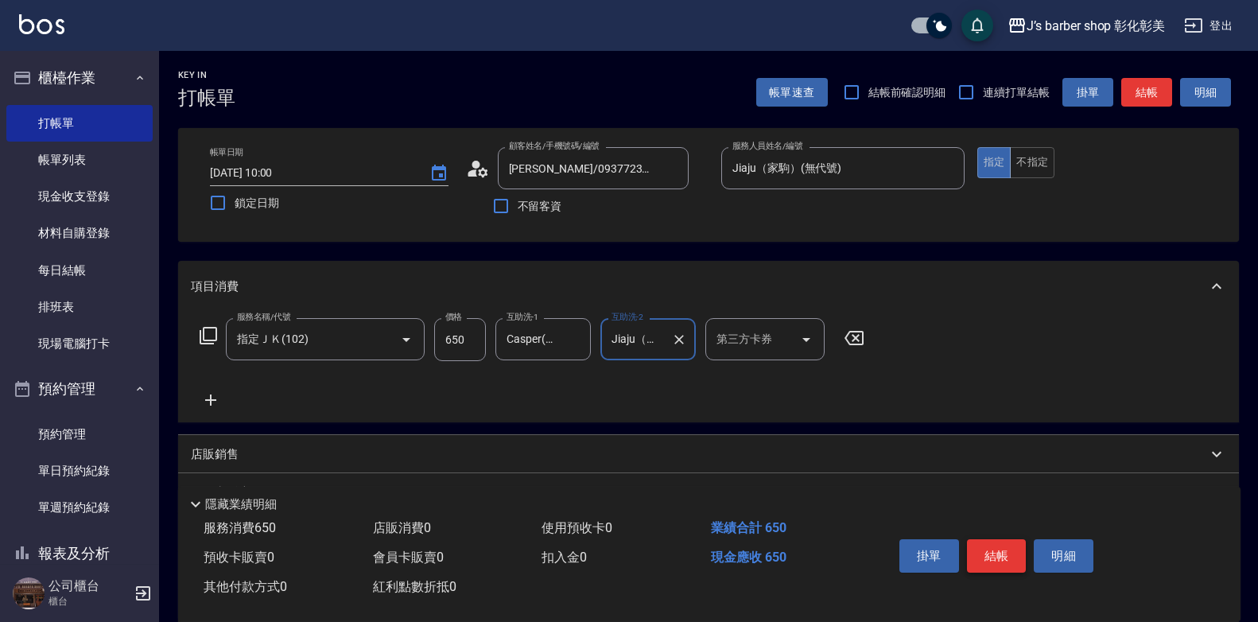
click at [1006, 542] on button "結帳" at bounding box center [997, 555] width 60 height 33
